Goal: Task Accomplishment & Management: Manage account settings

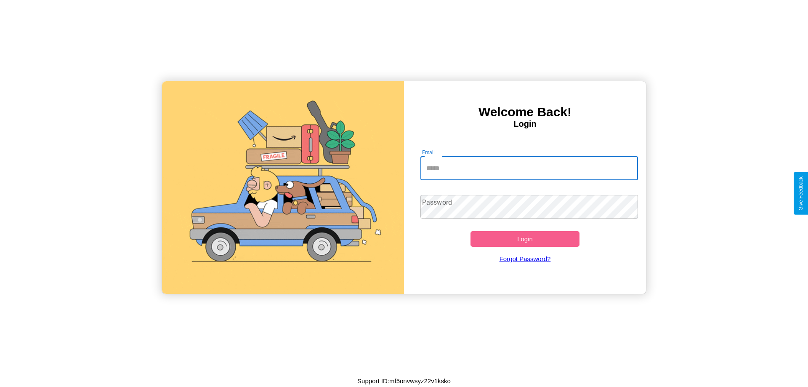
click at [529, 168] on input "Email" at bounding box center [529, 169] width 218 height 24
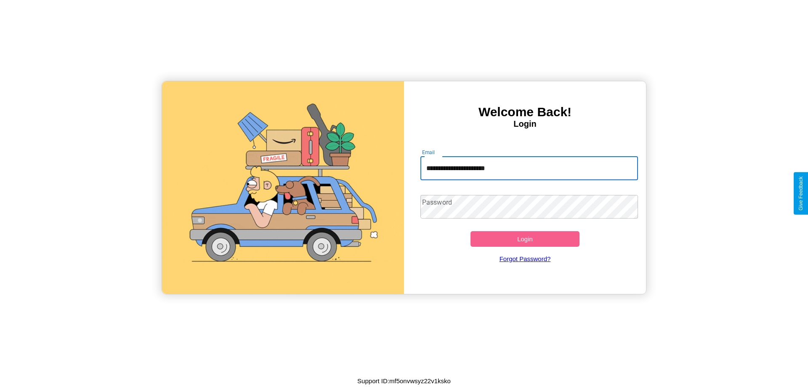
type input "**********"
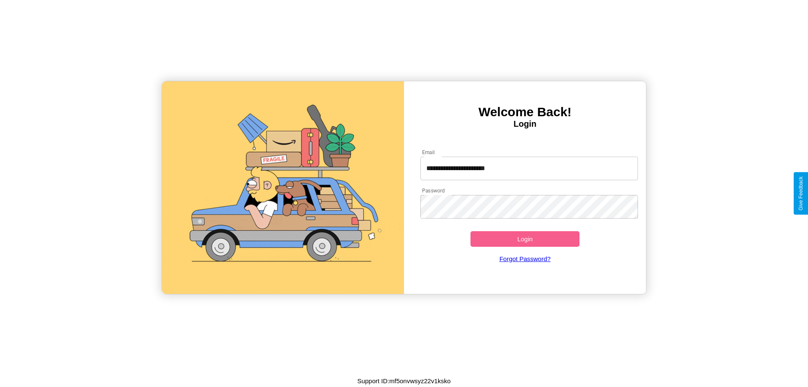
click at [525, 239] on button "Login" at bounding box center [525, 239] width 109 height 16
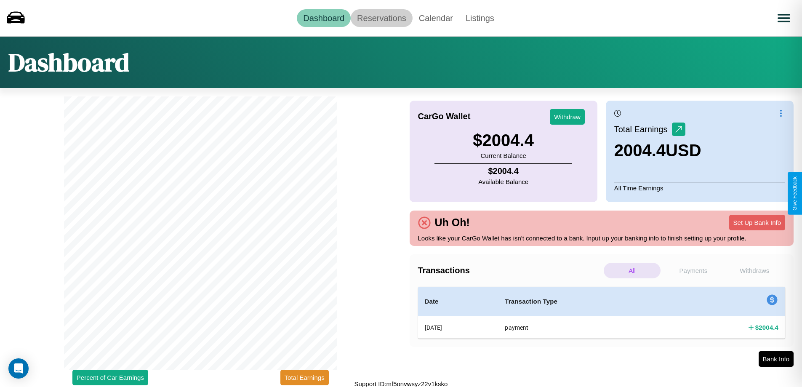
click at [381, 18] on link "Reservations" at bounding box center [382, 18] width 62 height 18
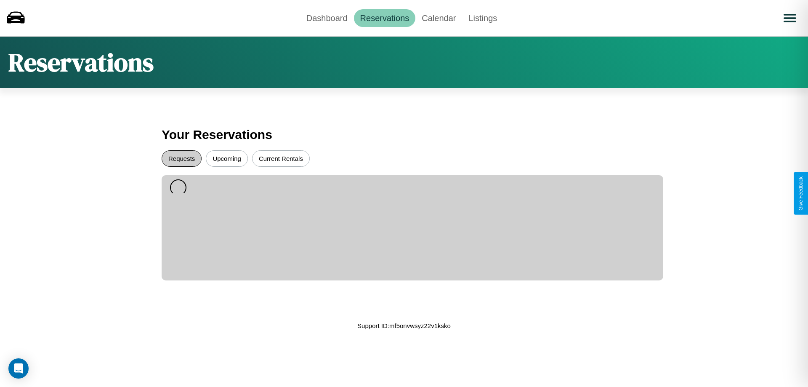
click at [181, 158] on button "Requests" at bounding box center [182, 158] width 40 height 16
click at [227, 158] on button "Upcoming" at bounding box center [227, 158] width 42 height 16
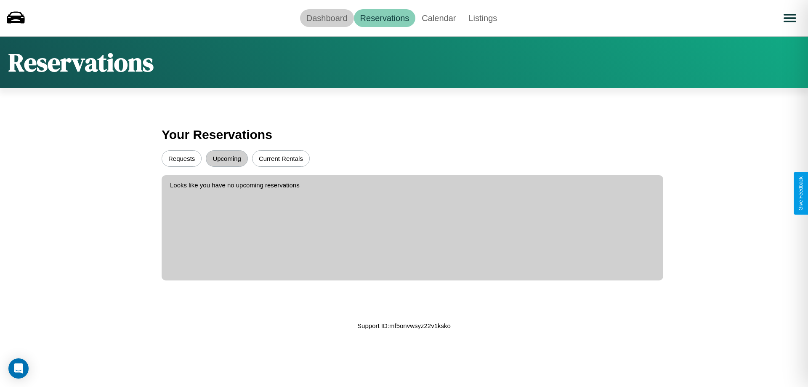
click at [327, 18] on link "Dashboard" at bounding box center [327, 18] width 54 height 18
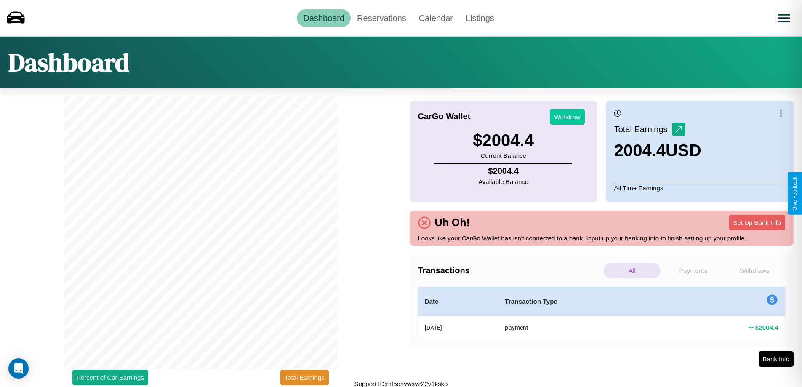
click at [567, 117] on button "Withdraw" at bounding box center [567, 117] width 35 height 16
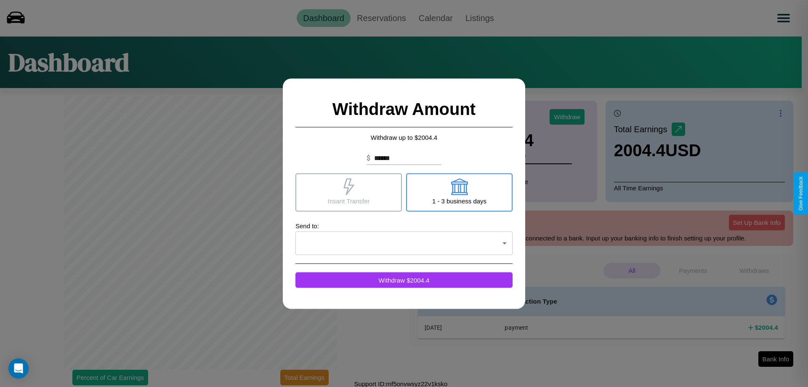
click at [348, 192] on icon at bounding box center [348, 186] width 11 height 17
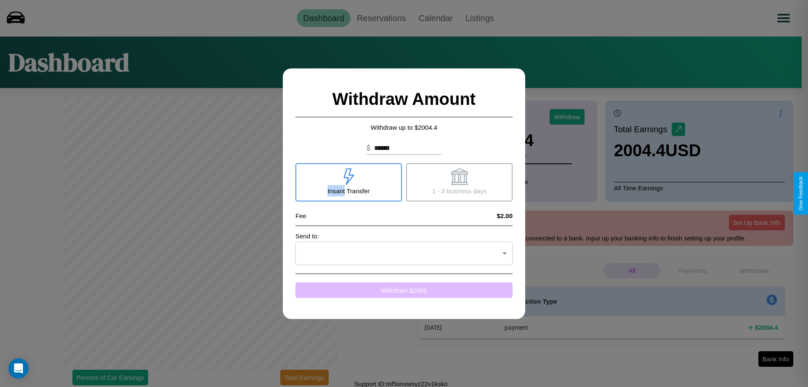
click at [404, 290] on button "Withdraw $ 2002" at bounding box center [403, 290] width 217 height 16
